Goal: Information Seeking & Learning: Learn about a topic

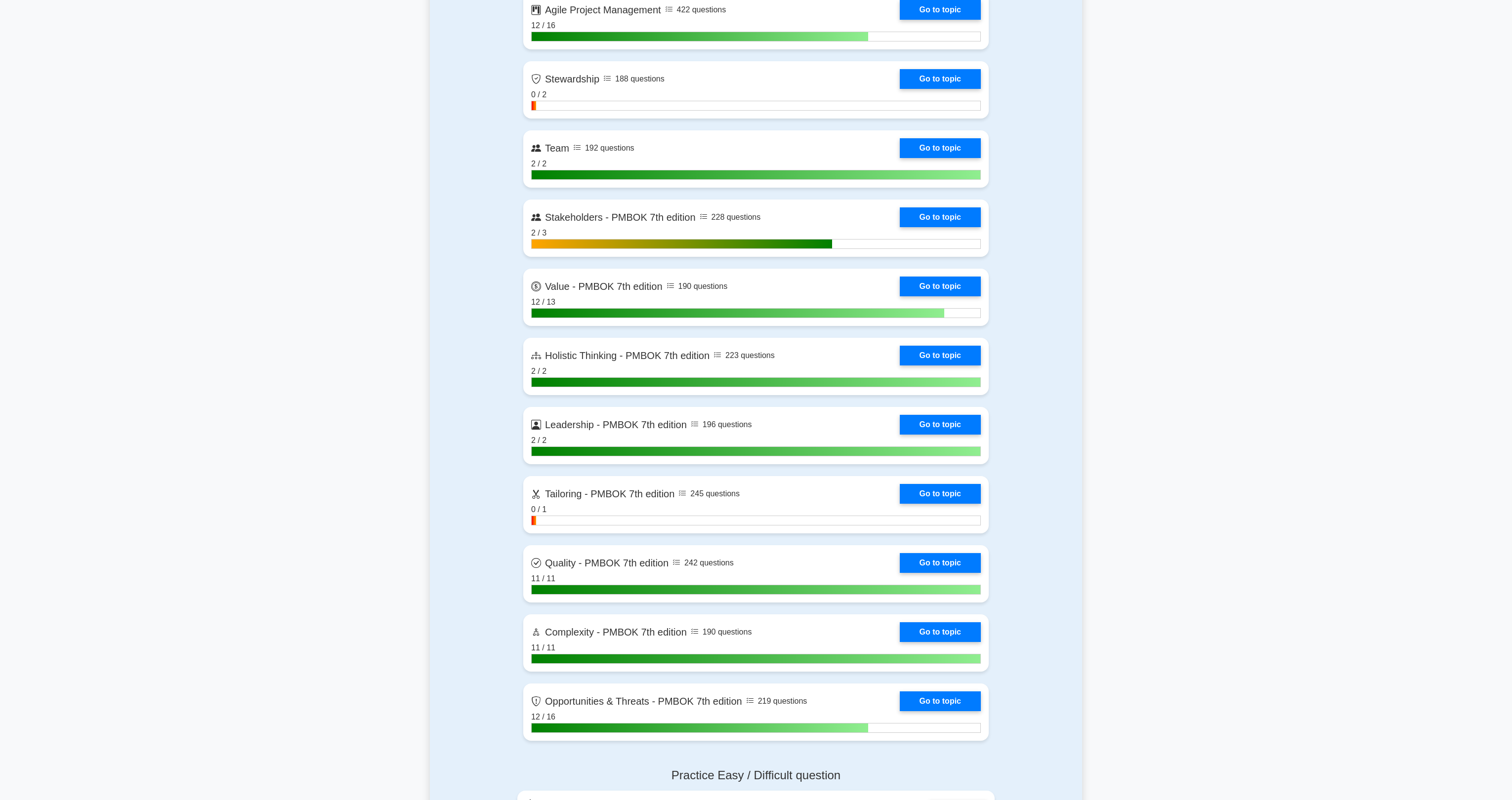
scroll to position [2411, 0]
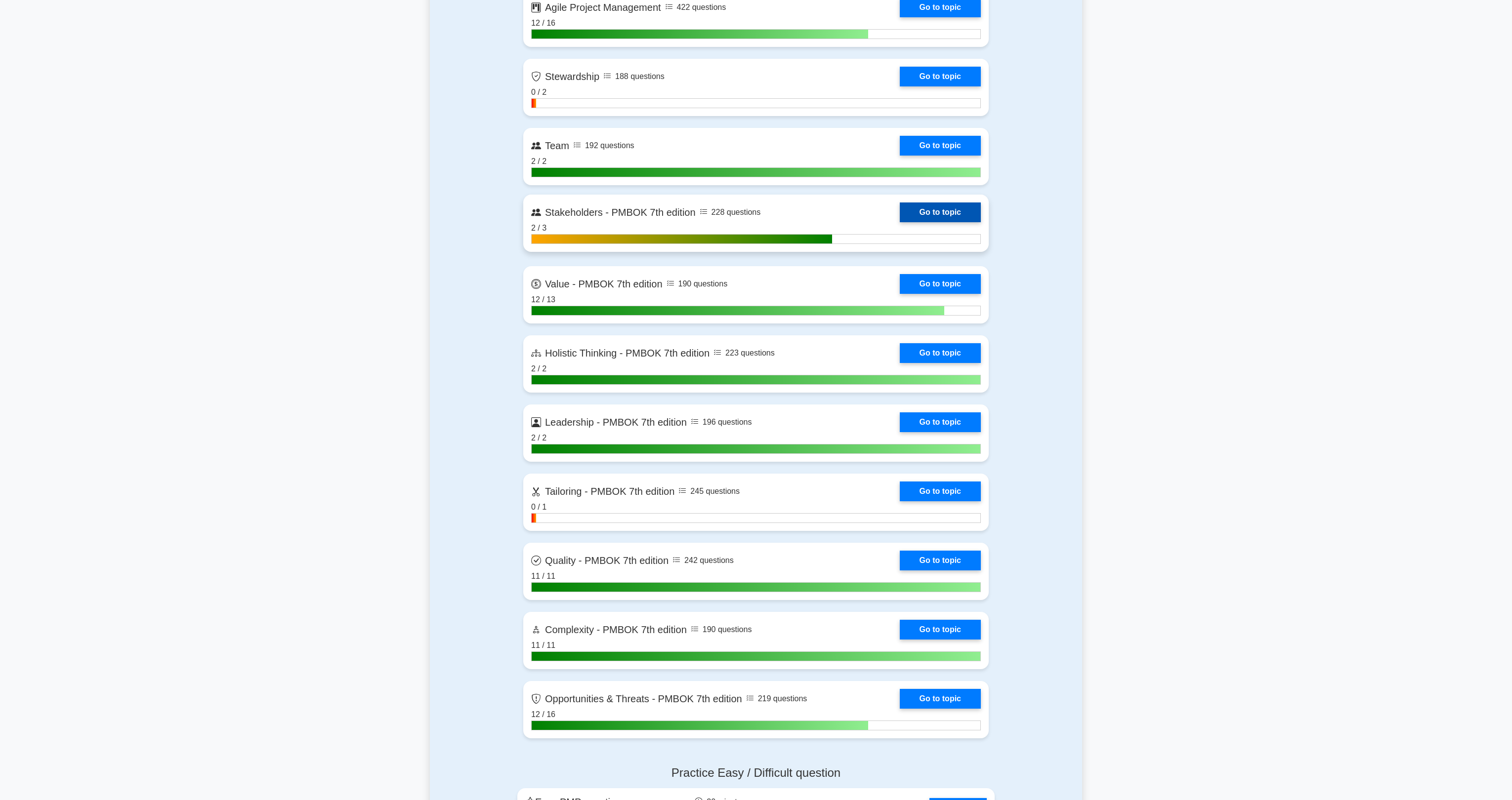
click at [900, 221] on link "Go to topic" at bounding box center [940, 213] width 81 height 20
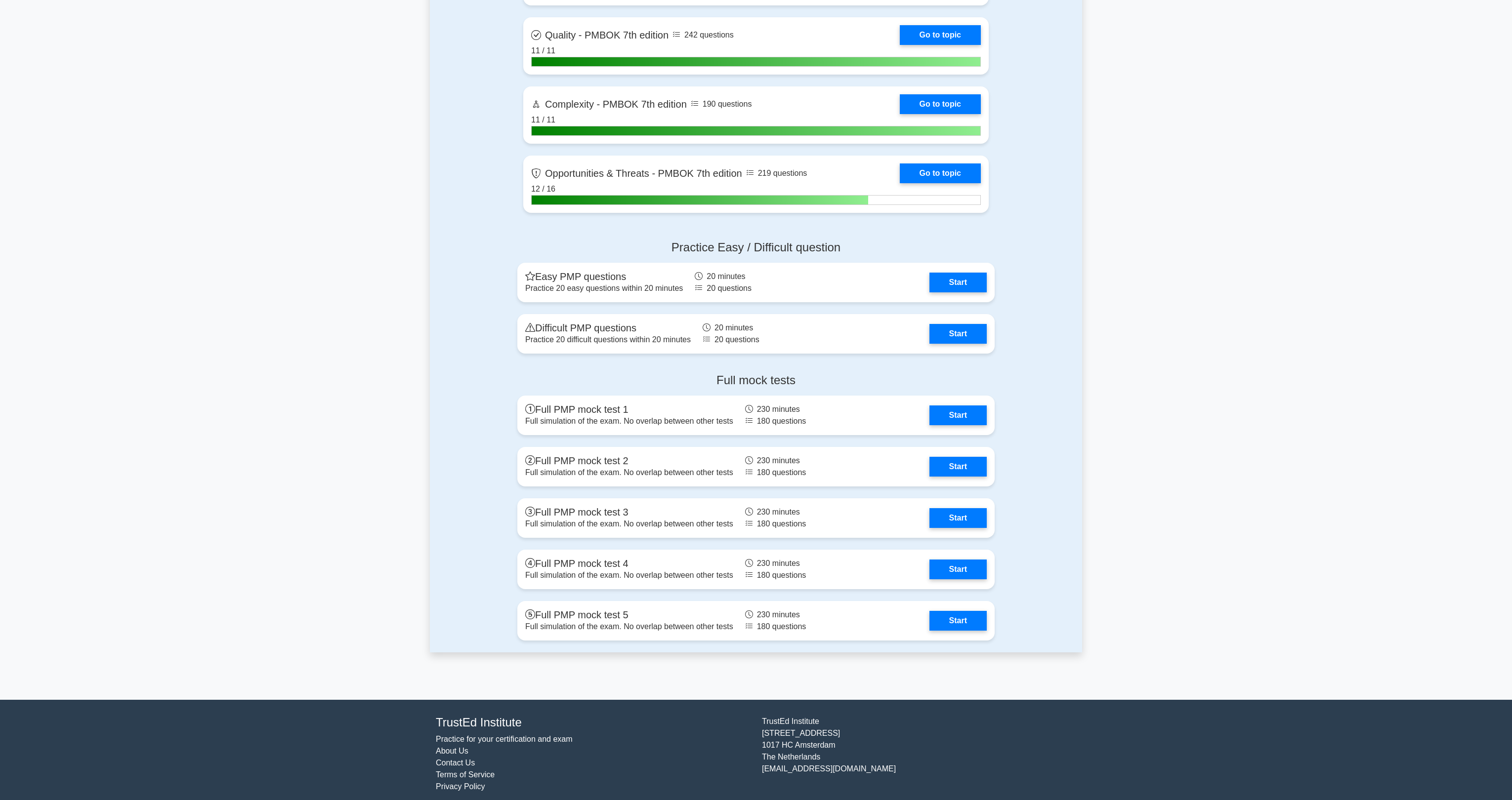
scroll to position [2943, 0]
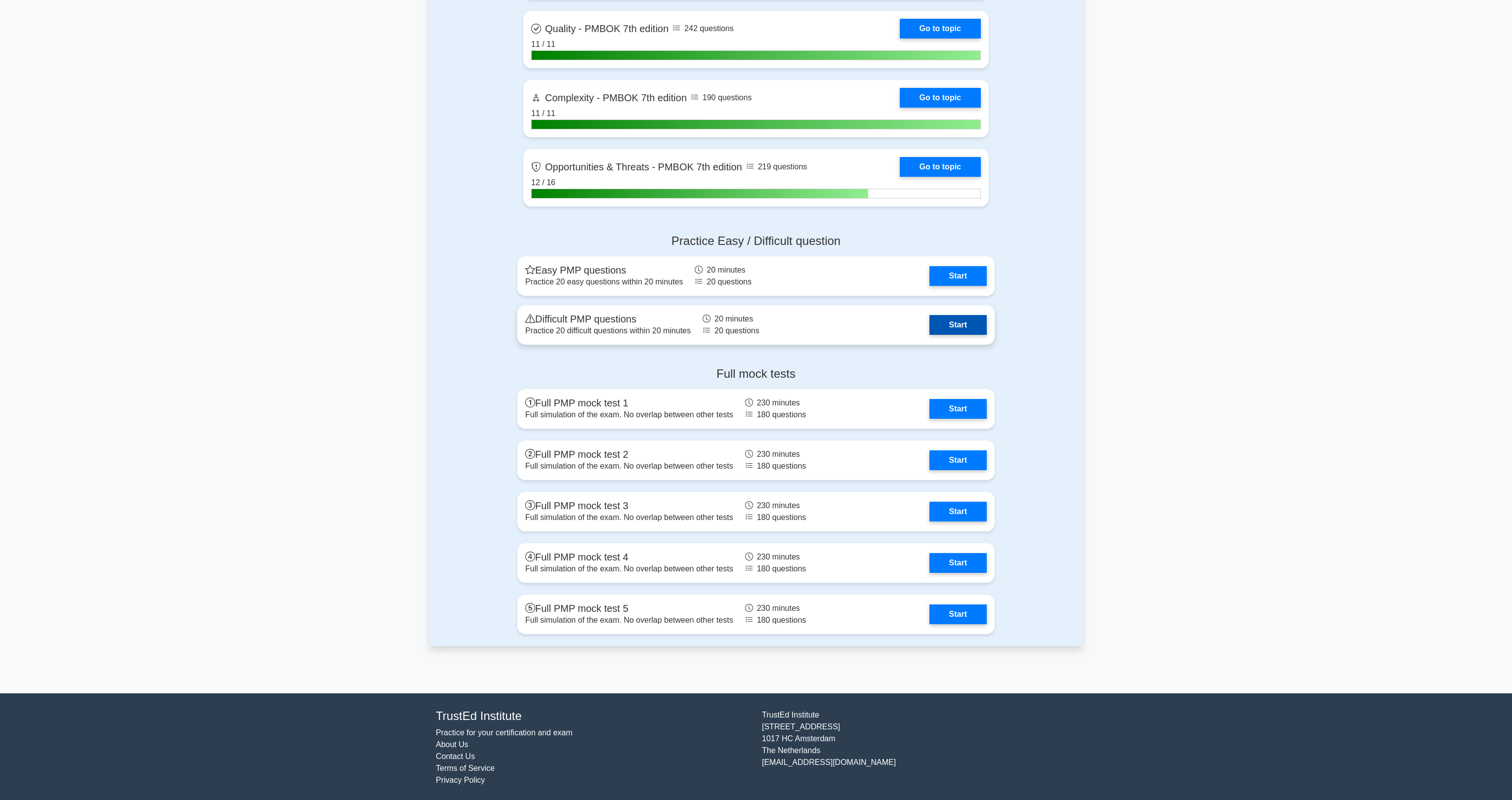
click at [935, 327] on link "Start" at bounding box center [958, 325] width 57 height 20
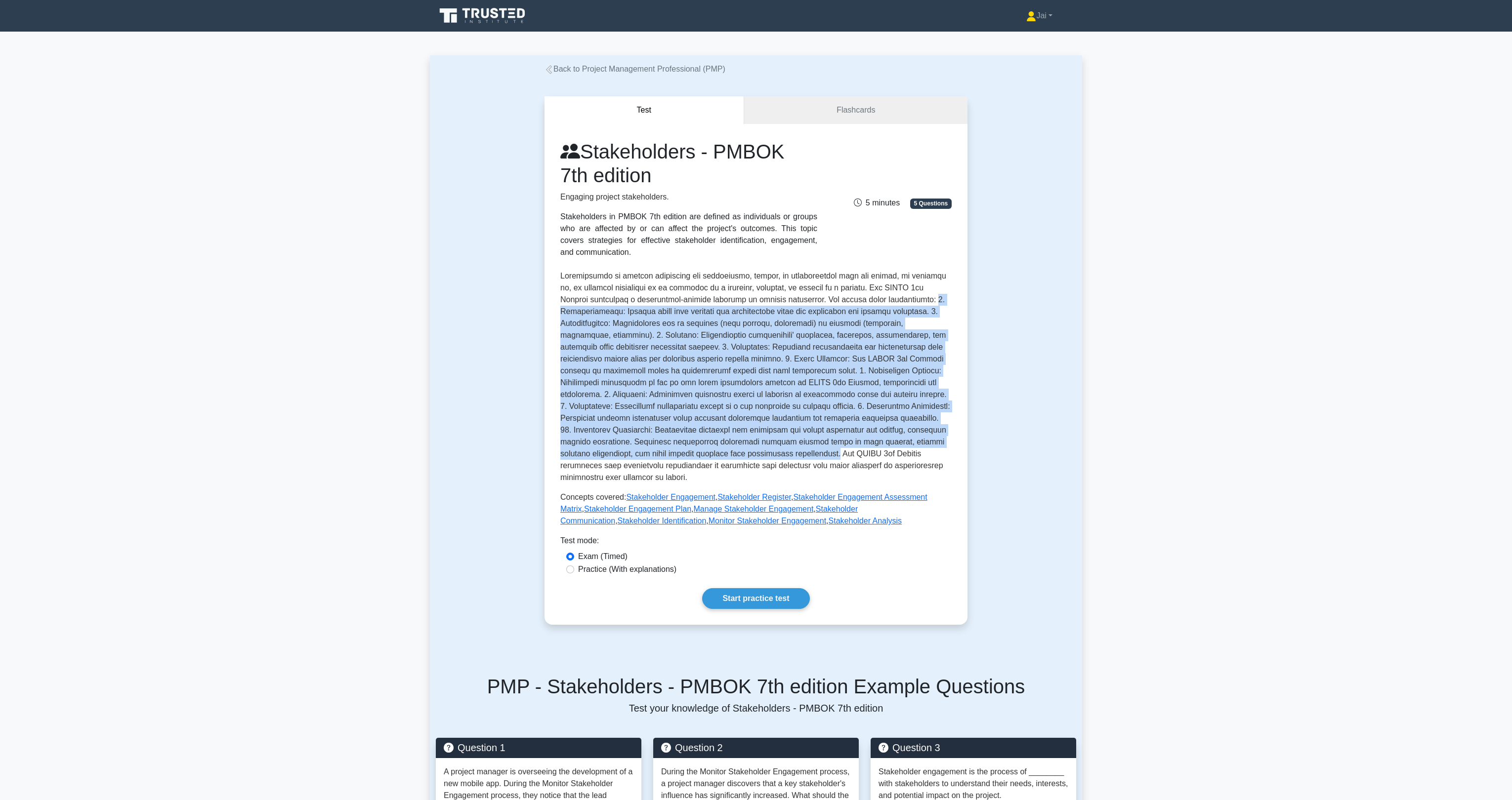
drag, startPoint x: 907, startPoint y: 296, endPoint x: 839, endPoint y: 458, distance: 175.7
click at [839, 458] on p at bounding box center [756, 377] width 391 height 213
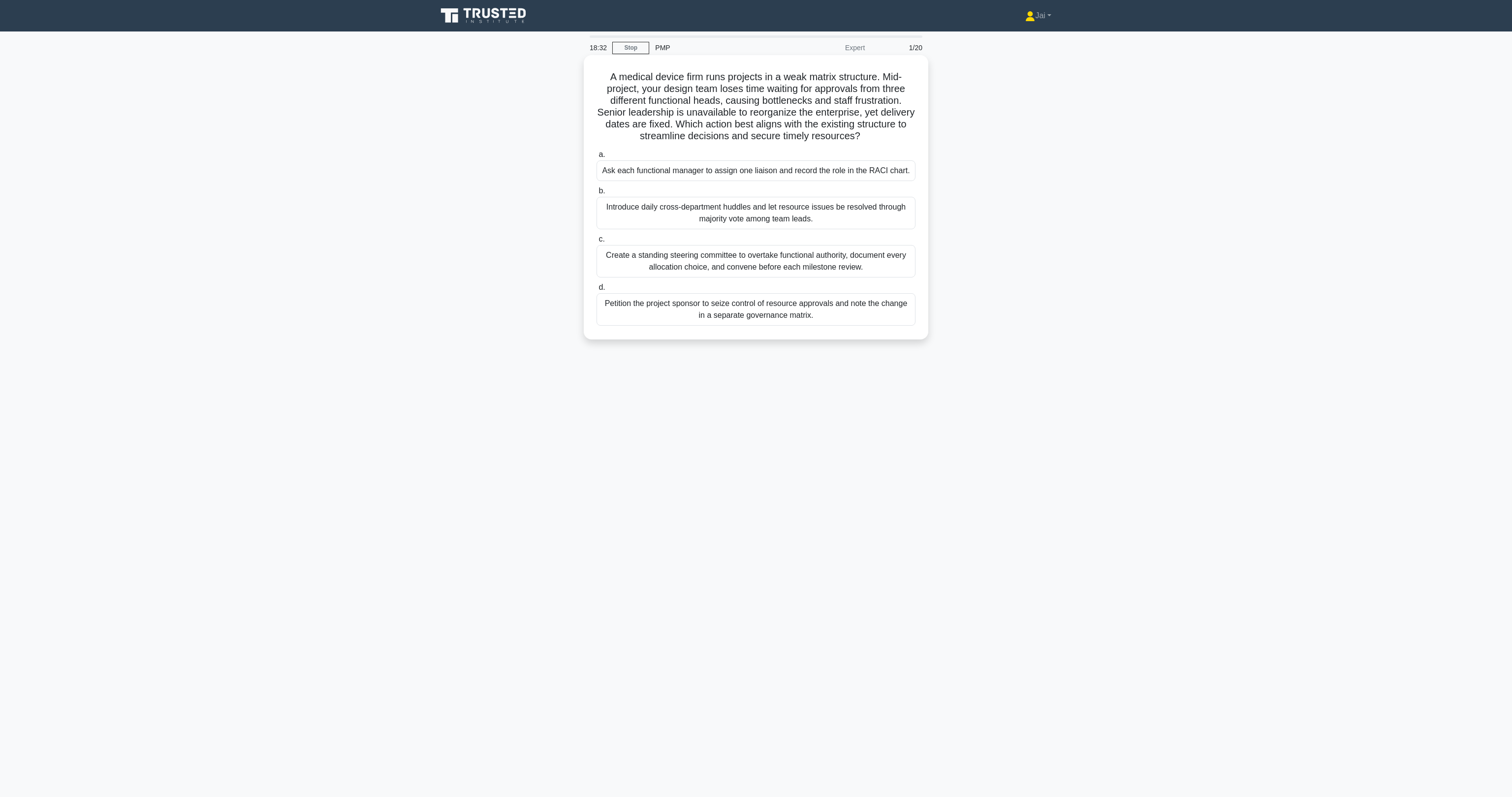
click at [654, 175] on div "Ask each functional manager to assign one liaison and record the role in the RA…" at bounding box center [755, 170] width 319 height 21
click at [596, 158] on input "a. Ask each functional manager to assign one liaison and record the role in the…" at bounding box center [596, 154] width 0 height 6
click at [648, 236] on div "Facilitate a participatory workshop to agree on shared risk values and reportin…" at bounding box center [755, 225] width 319 height 32
click at [596, 206] on input "b. Facilitate a participatory workshop to agree on shared risk values and repor…" at bounding box center [596, 202] width 0 height 6
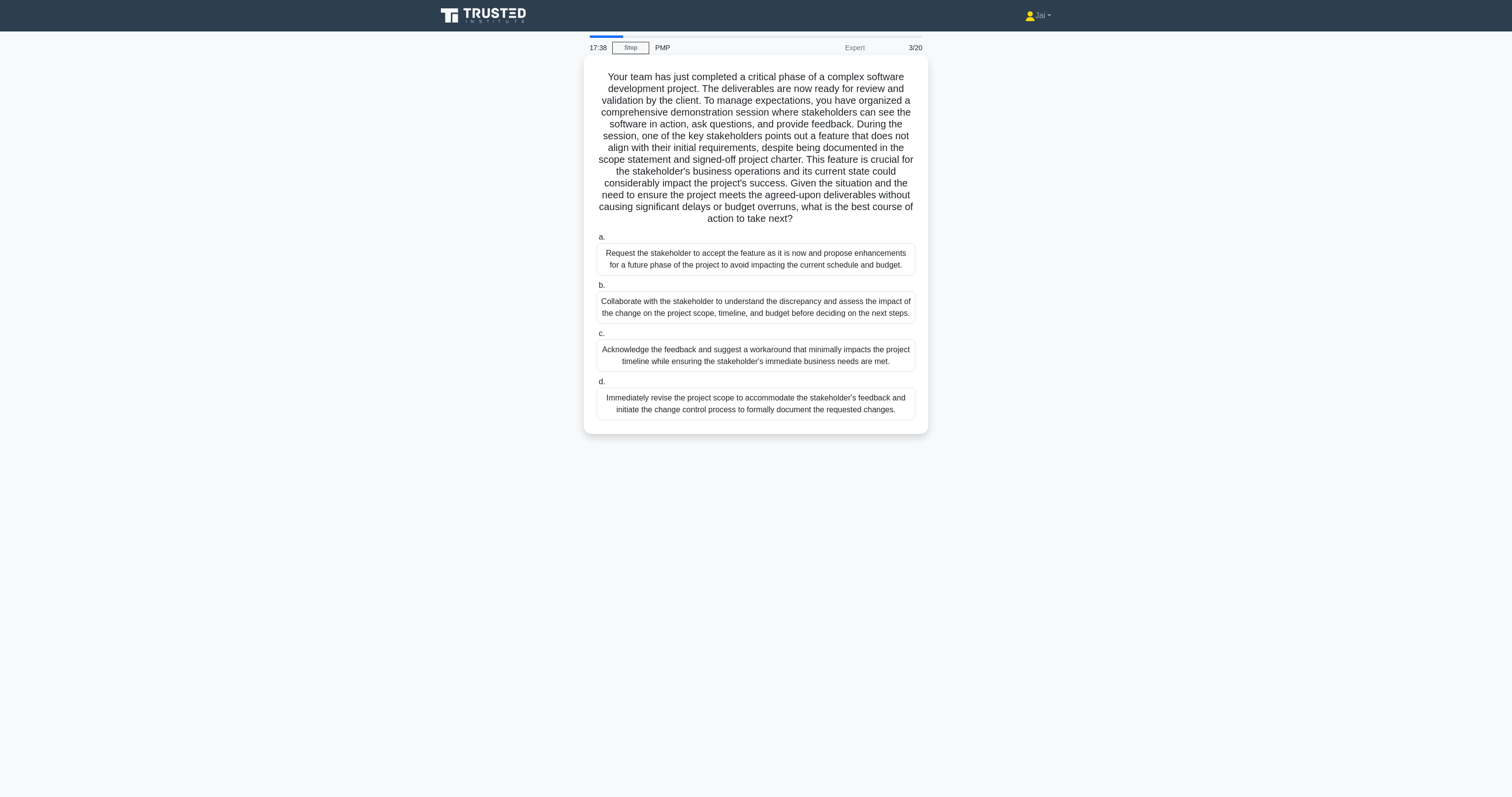
click at [666, 300] on div "Collaborate with the stakeholder to understand the discrepancy and assess the i…" at bounding box center [755, 307] width 319 height 32
click at [596, 289] on input "b. Collaborate with the stakeholder to understand the discrepancy and assess th…" at bounding box center [596, 285] width 0 height 6
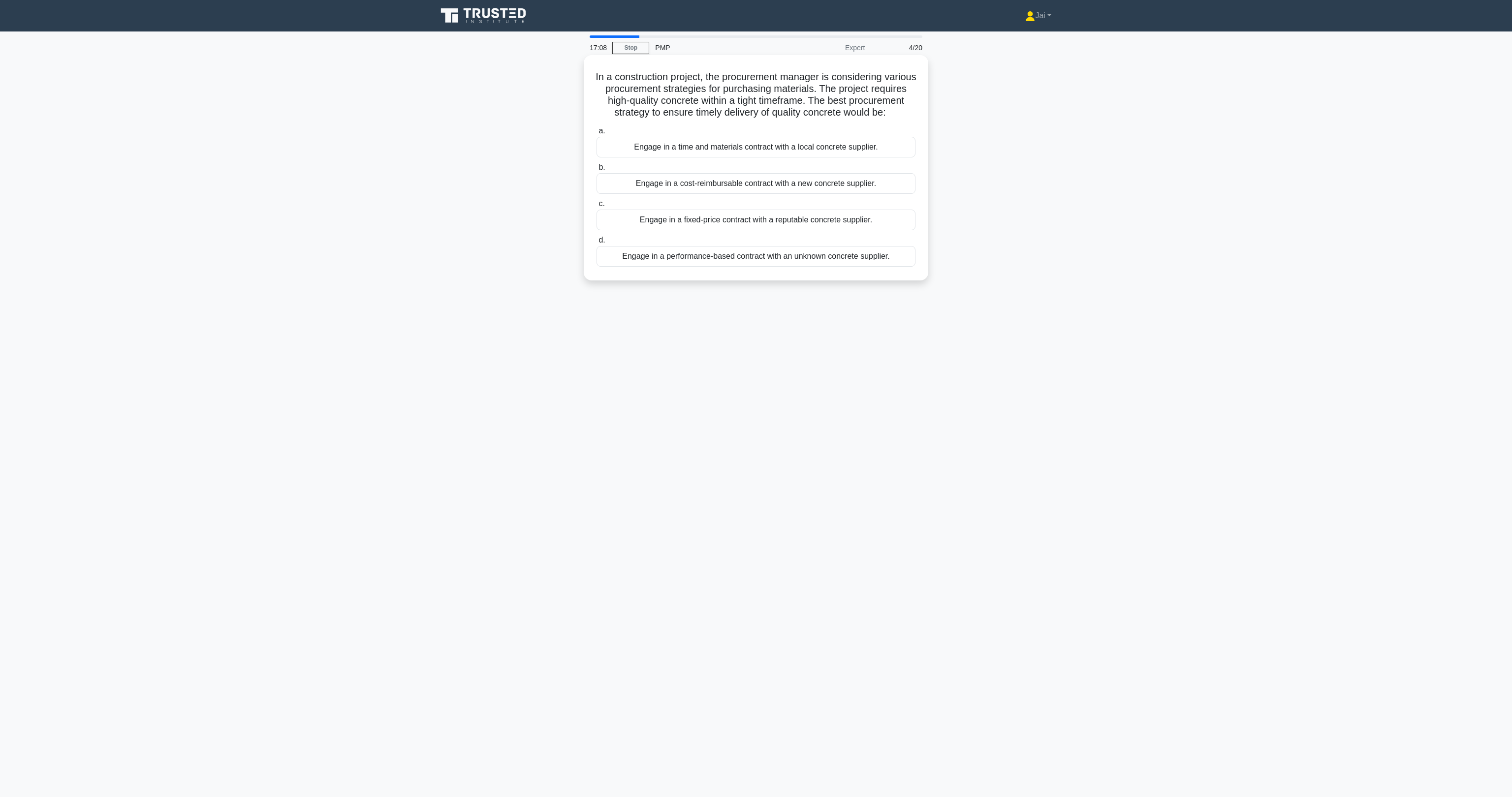
click at [693, 230] on div "Engage in a fixed-price contract with a reputable concrete supplier." at bounding box center [755, 219] width 319 height 21
click at [596, 207] on input "c. Engage in a fixed-price contract with a reputable concrete supplier." at bounding box center [596, 204] width 0 height 6
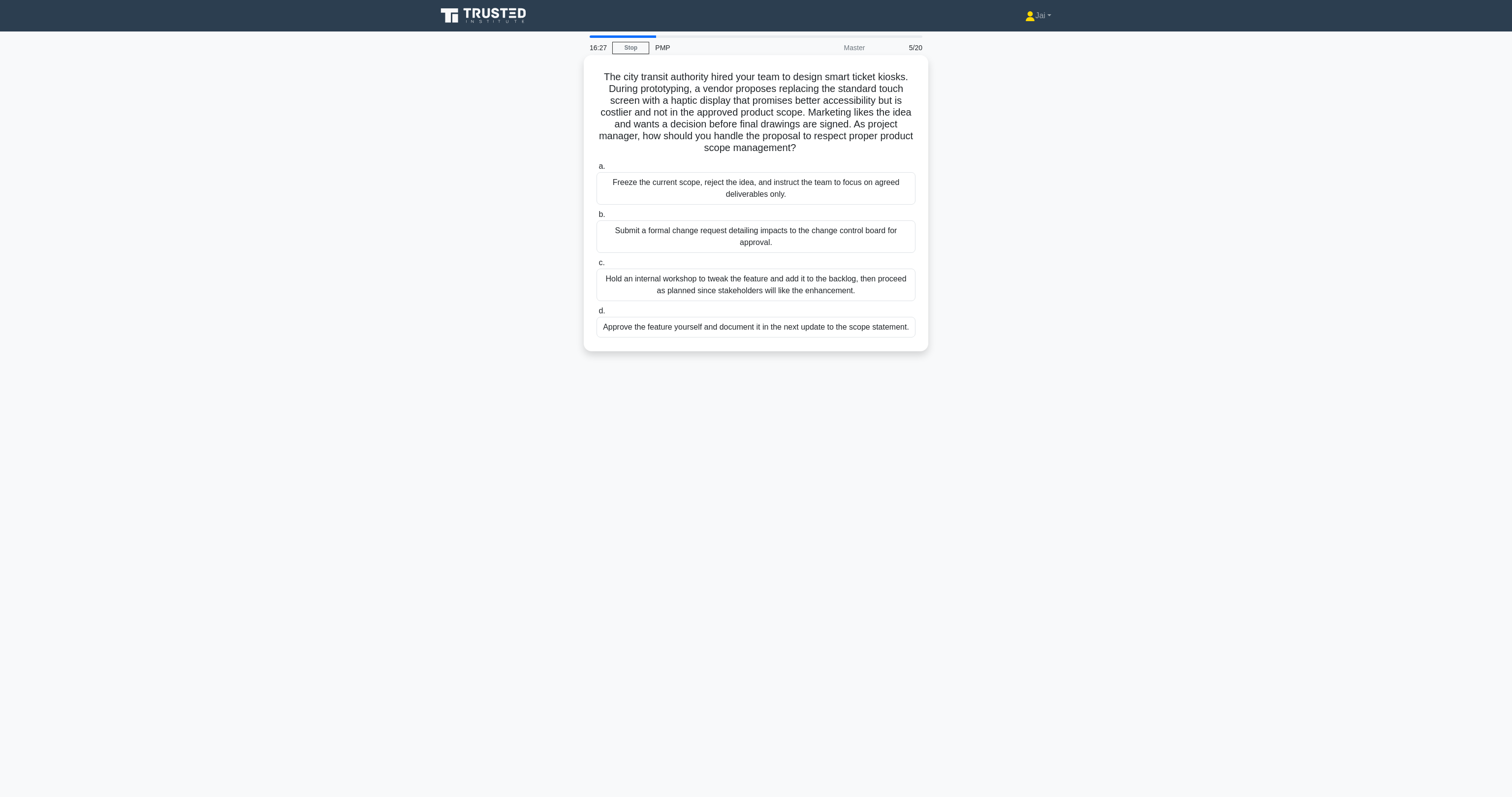
click at [622, 248] on div "Submit a formal change request detailing impacts to the change control board fo…" at bounding box center [755, 237] width 319 height 32
click at [596, 218] on input "b. Submit a formal change request detailing impacts to the change control board…" at bounding box center [596, 215] width 0 height 6
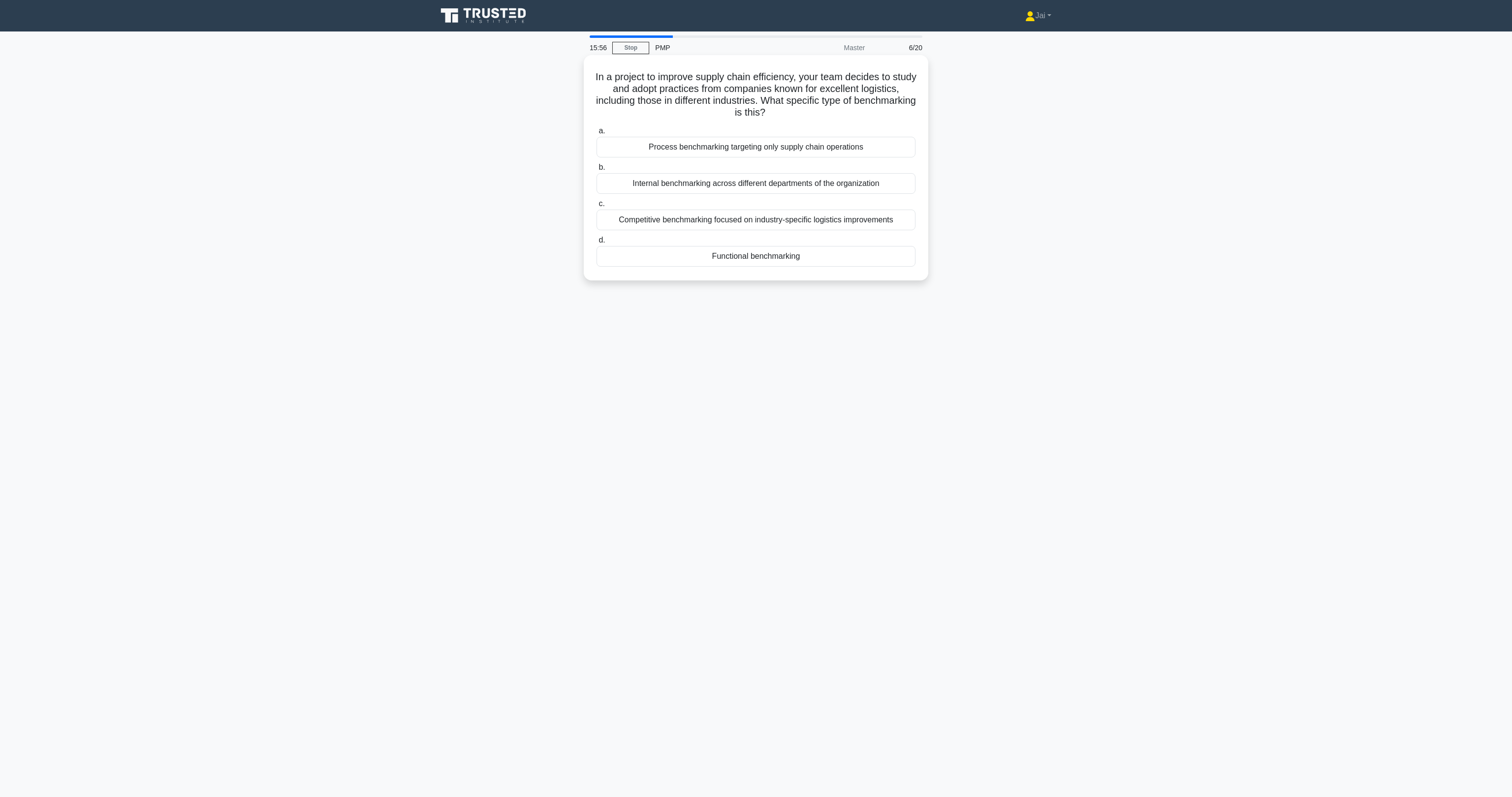
click at [710, 223] on div "Competitive benchmarking focused on industry-specific logistics improvements" at bounding box center [755, 219] width 319 height 21
click at [596, 207] on input "c. Competitive benchmarking focused on industry-specific logistics improvements" at bounding box center [596, 204] width 0 height 6
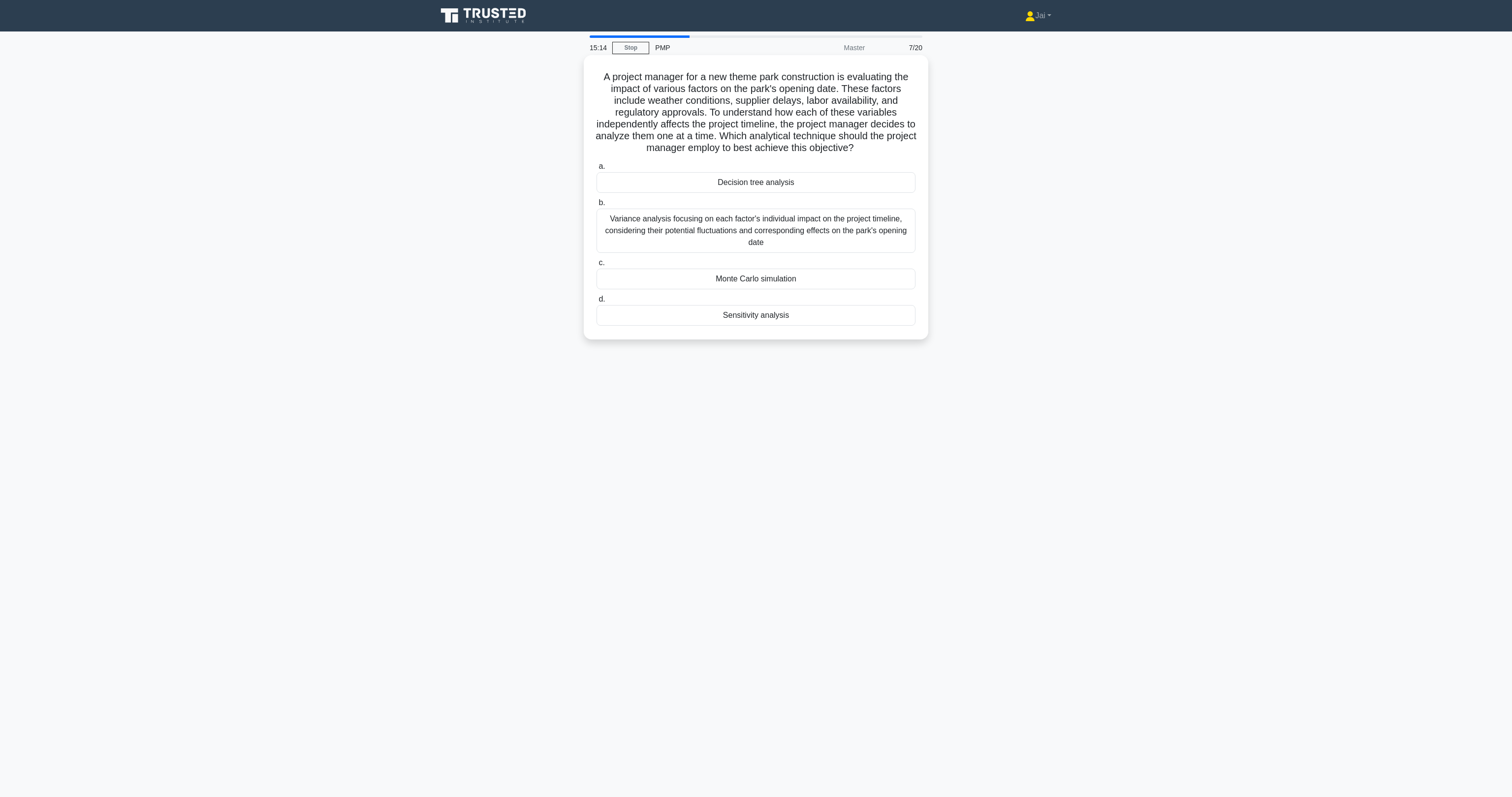
click at [669, 237] on div "Variance analysis focusing on each factor's individual impact on the project ti…" at bounding box center [755, 231] width 319 height 44
click at [596, 206] on input "b. Variance analysis focusing on each factor's individual impact on the project…" at bounding box center [596, 202] width 0 height 6
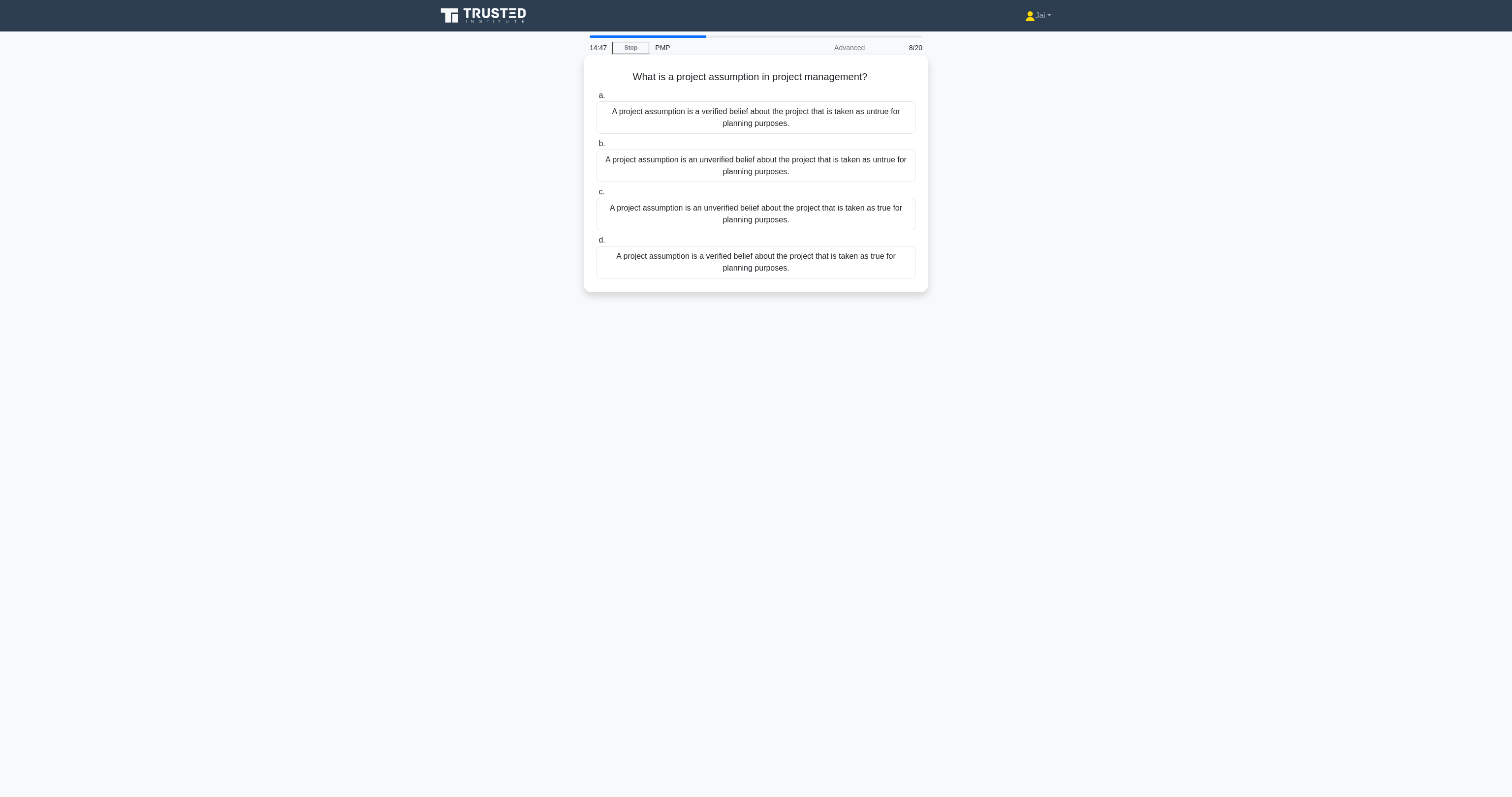
click at [660, 258] on div "A project assumption is a verified belief about the project that is taken as tr…" at bounding box center [755, 262] width 319 height 32
click at [596, 244] on input "d. A project assumption is a verified belief about the project that is taken as…" at bounding box center [596, 240] width 0 height 6
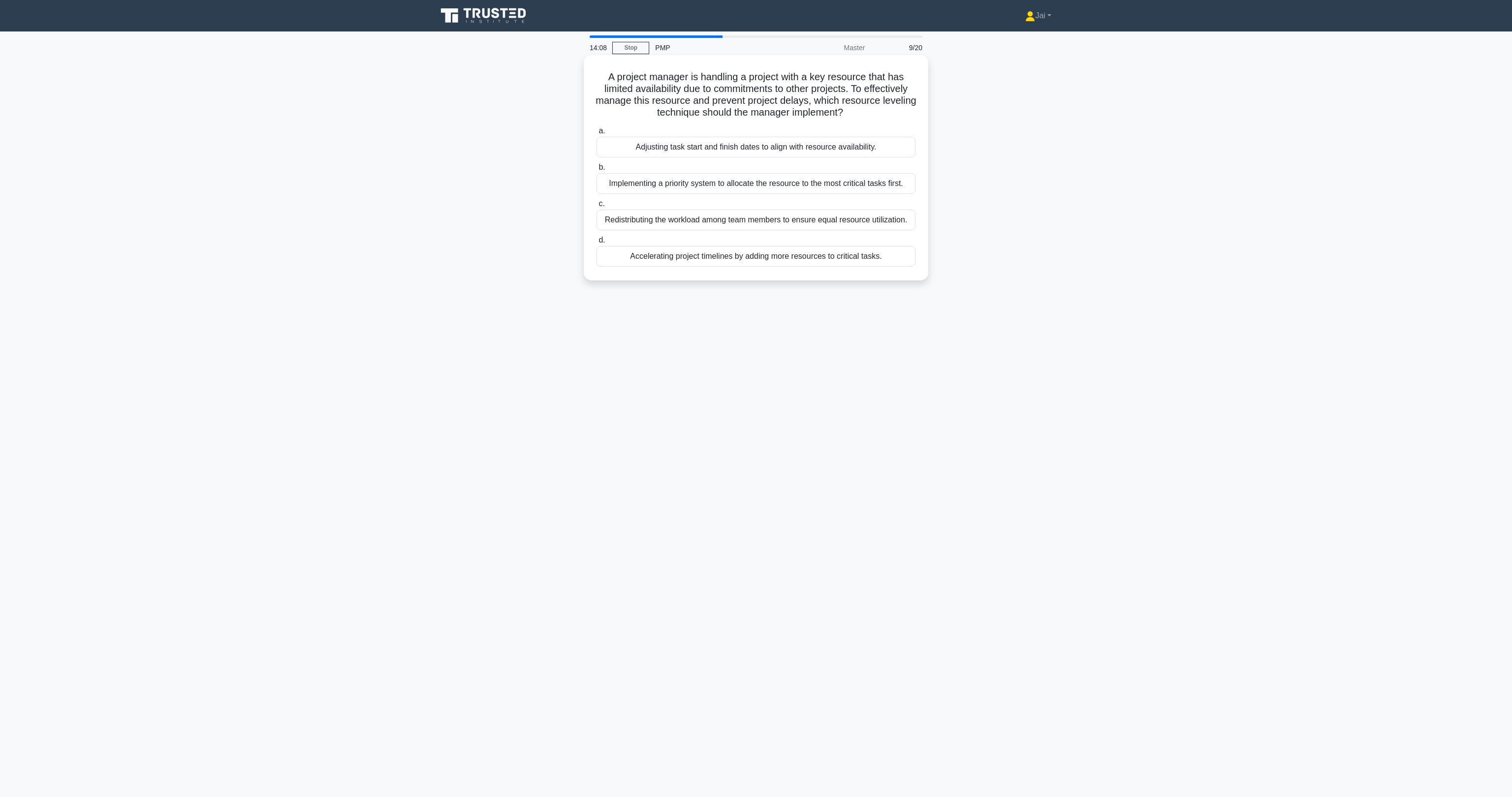
click at [724, 156] on div "Adjusting task start and finish dates to align with resource availability." at bounding box center [755, 147] width 319 height 21
click at [596, 134] on input "a. Adjusting task start and finish dates to align with resource availability." at bounding box center [596, 131] width 0 height 6
click at [716, 190] on div "Fixed-Price Incentive Fee (FPIF) contract with a ceiling price" at bounding box center [755, 183] width 319 height 21
click at [596, 171] on input "b. Fixed-Price Incentive Fee (FPIF) contract with a ceiling price" at bounding box center [596, 167] width 0 height 6
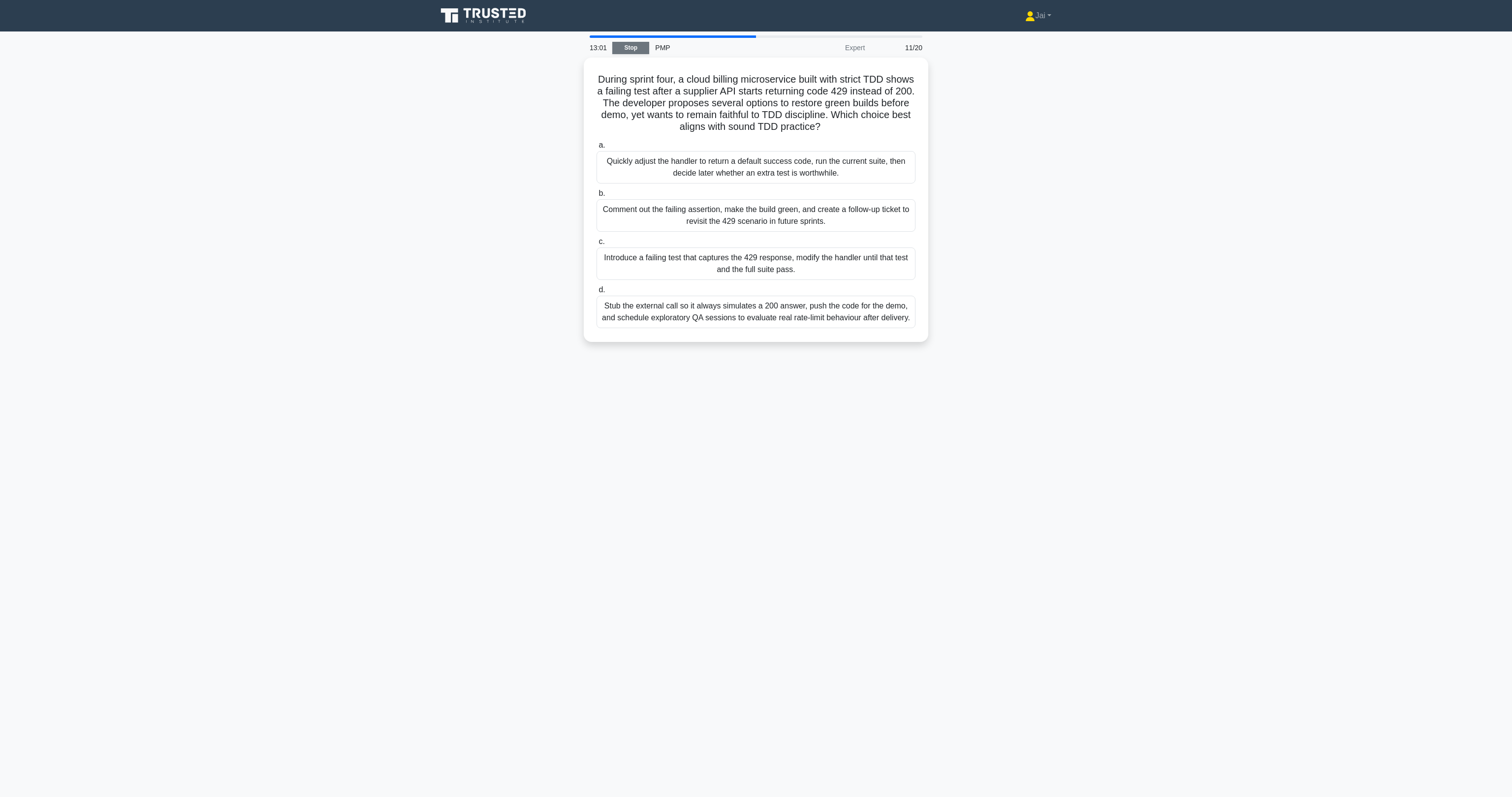
click at [623, 50] on link "Stop" at bounding box center [630, 48] width 37 height 12
